Goal: Information Seeking & Learning: Understand process/instructions

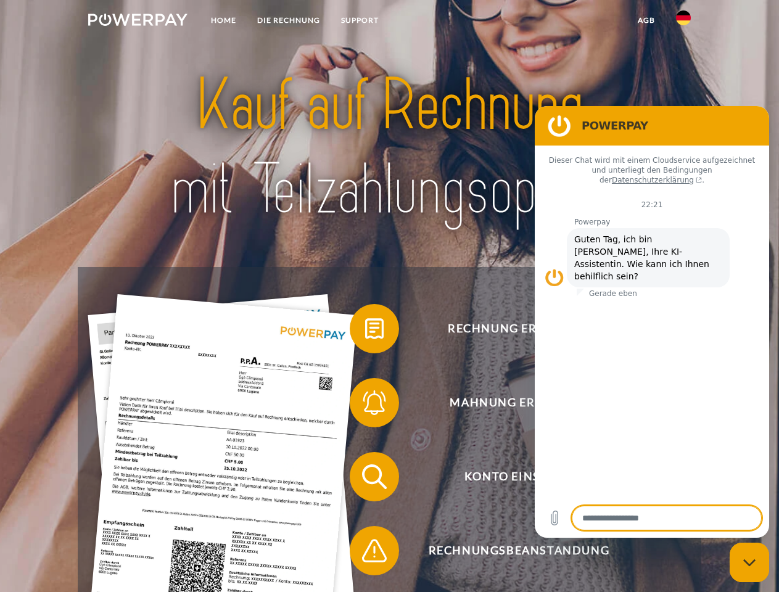
click at [138, 22] on img at bounding box center [137, 20] width 99 height 12
click at [684, 22] on img at bounding box center [683, 17] width 15 height 15
click at [646, 20] on link "agb" at bounding box center [647, 20] width 38 height 22
click at [365, 331] on span at bounding box center [356, 329] width 62 height 62
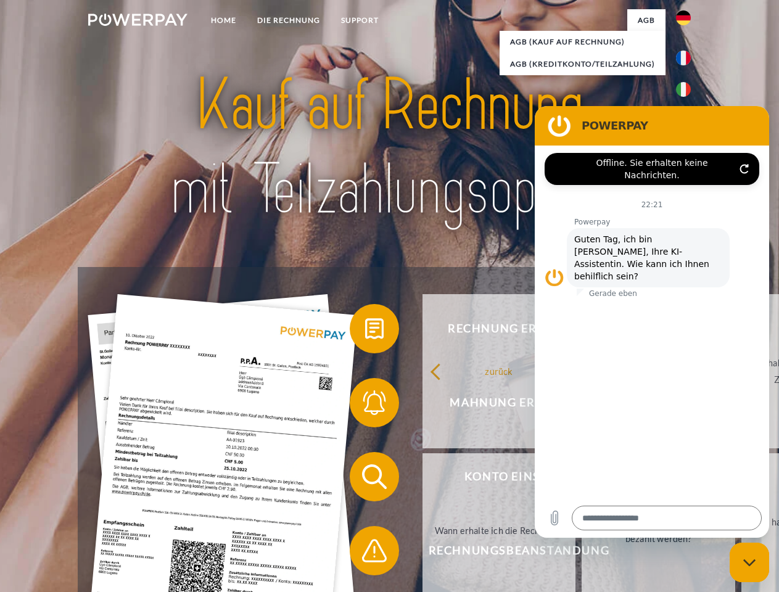
click at [410, 405] on div "zurück Warum habe ich eine Rechnung erhalten? Was habe ich noch offen, ist mein…" at bounding box center [659, 451] width 499 height 318
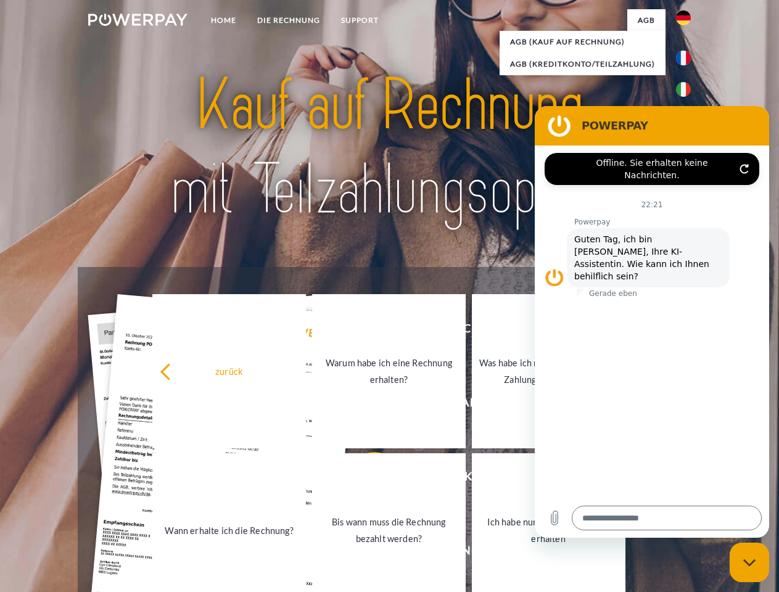
click at [365, 479] on link "Bis wann muss die Rechnung bezahlt werden?" at bounding box center [389, 531] width 154 height 154
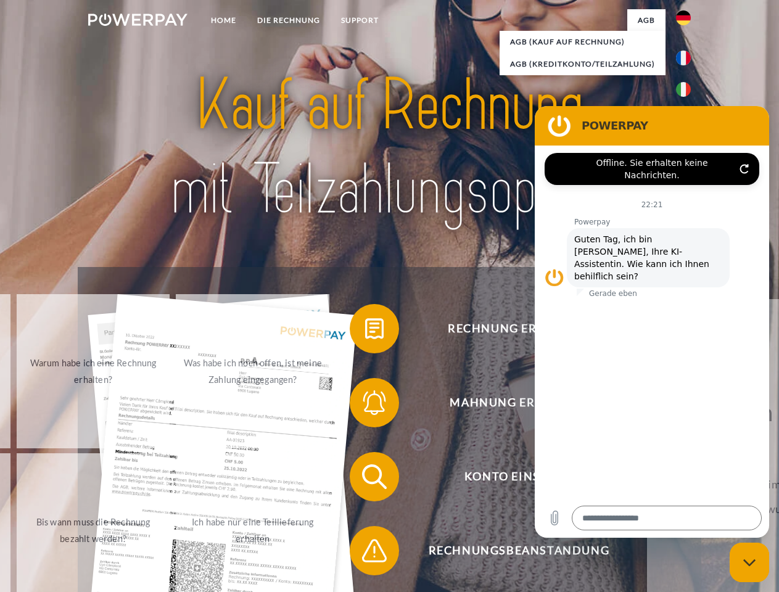
click at [365, 554] on span at bounding box center [356, 551] width 62 height 62
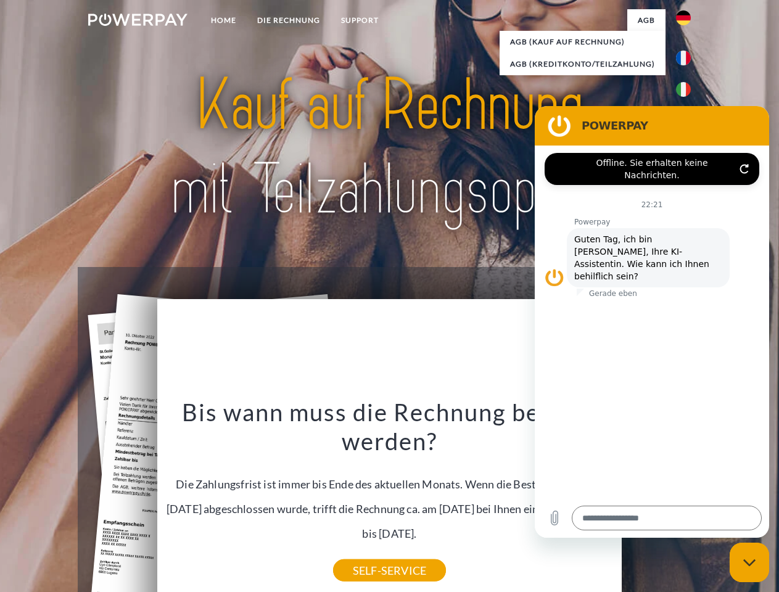
click at [750, 563] on icon "Messaging-Fenster schließen" at bounding box center [750, 563] width 13 height 8
type textarea "*"
